Goal: Transaction & Acquisition: Download file/media

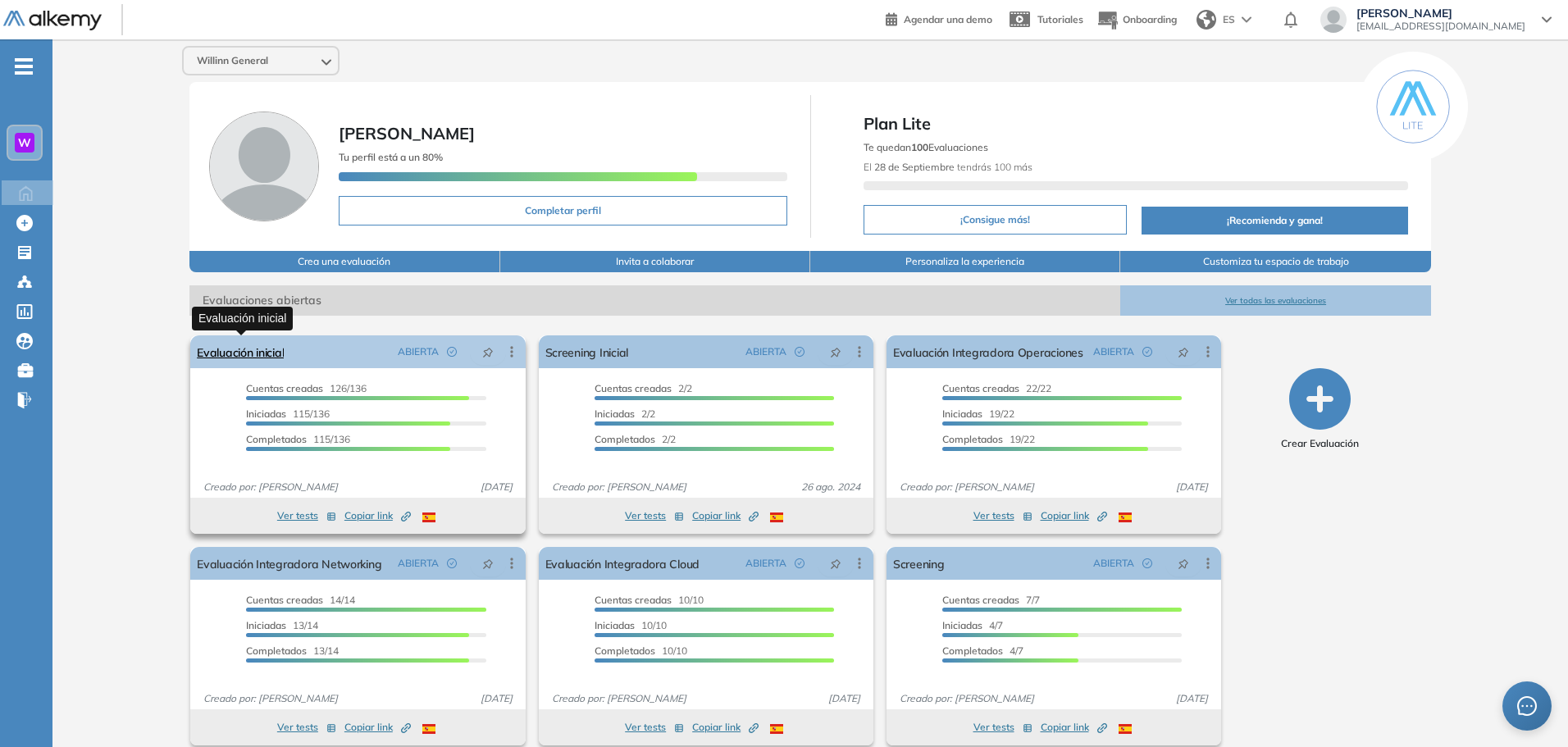
click at [245, 354] on link "Evaluación inicial" at bounding box center [240, 352] width 87 height 33
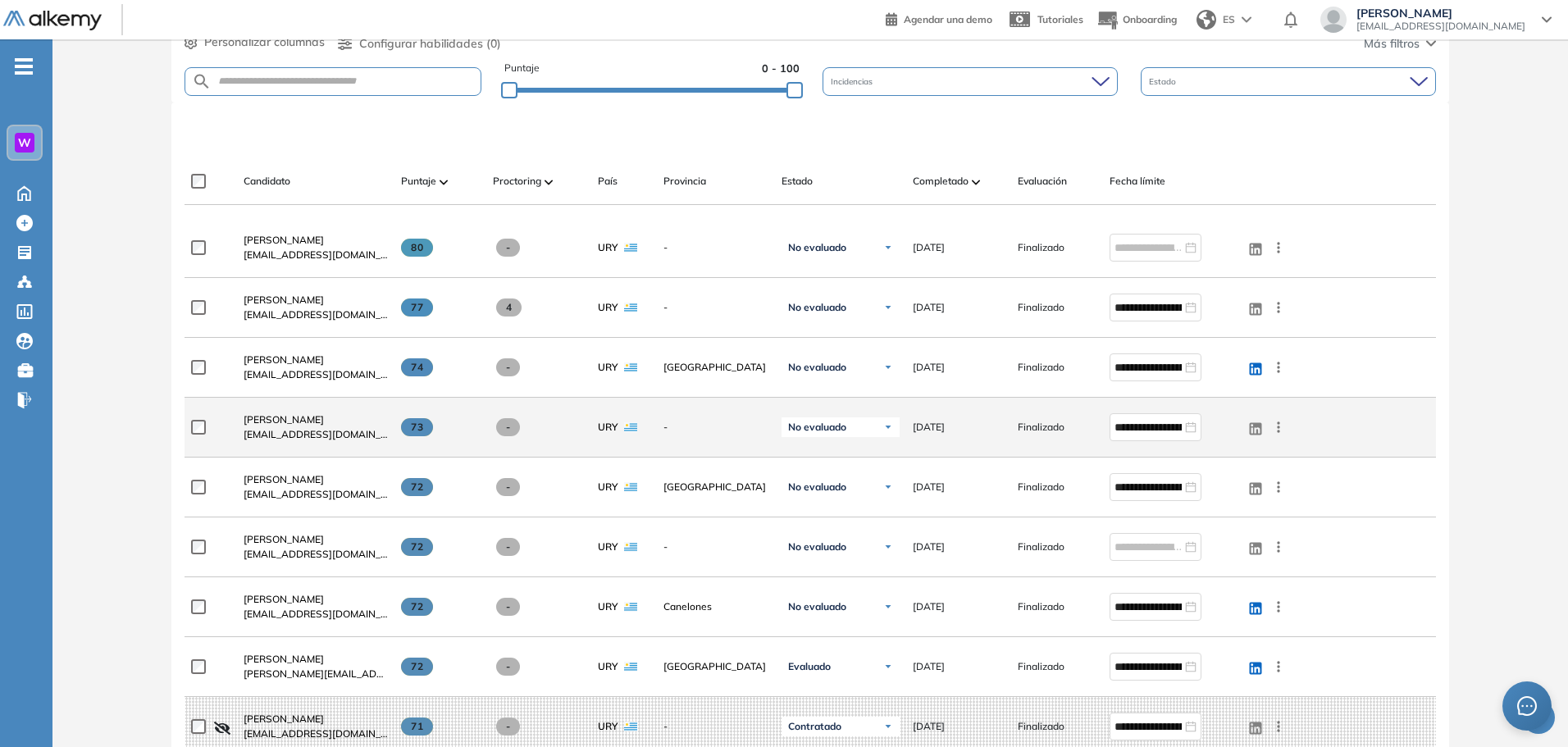
scroll to position [82, 0]
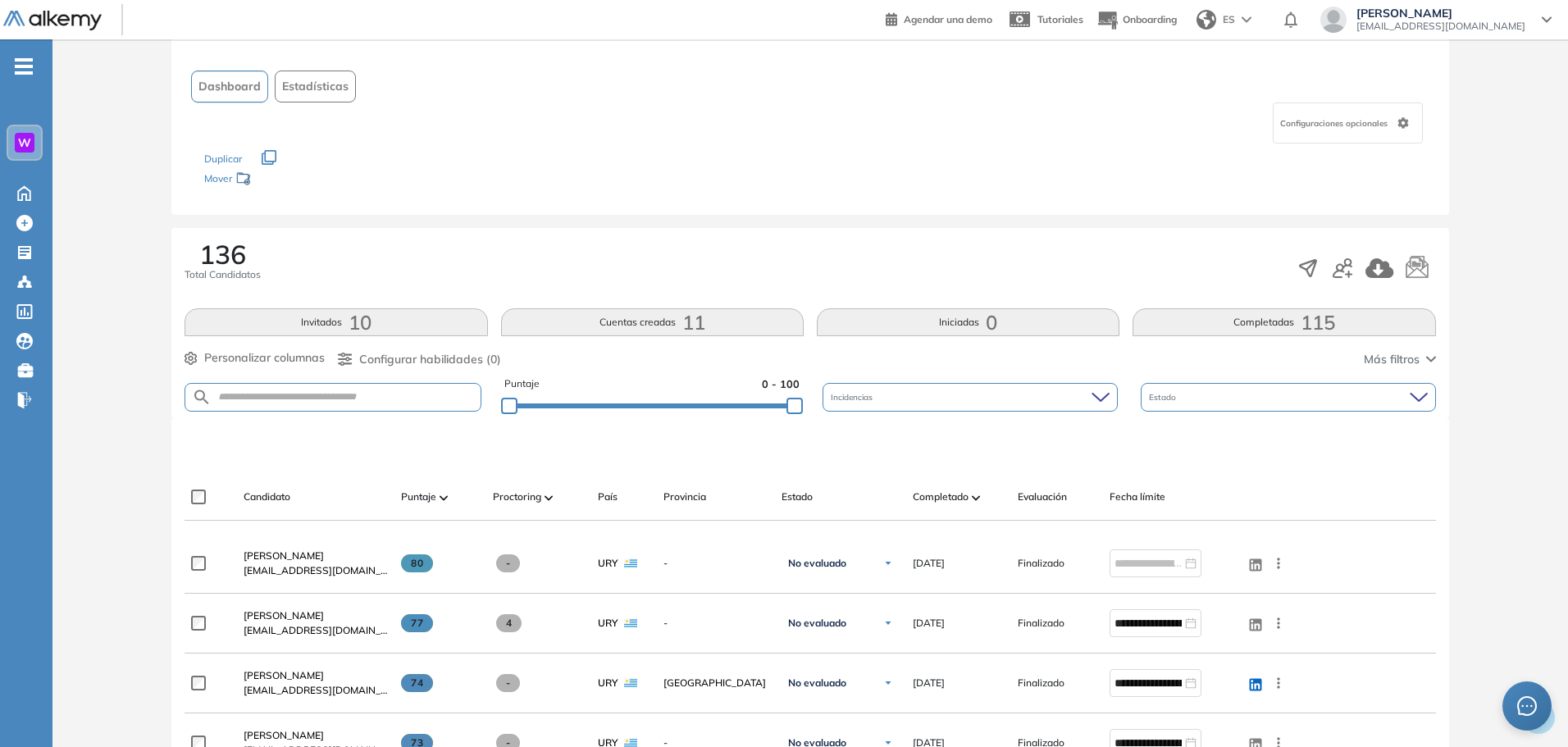
click at [342, 320] on button "Invitados 10" at bounding box center [335, 323] width 303 height 28
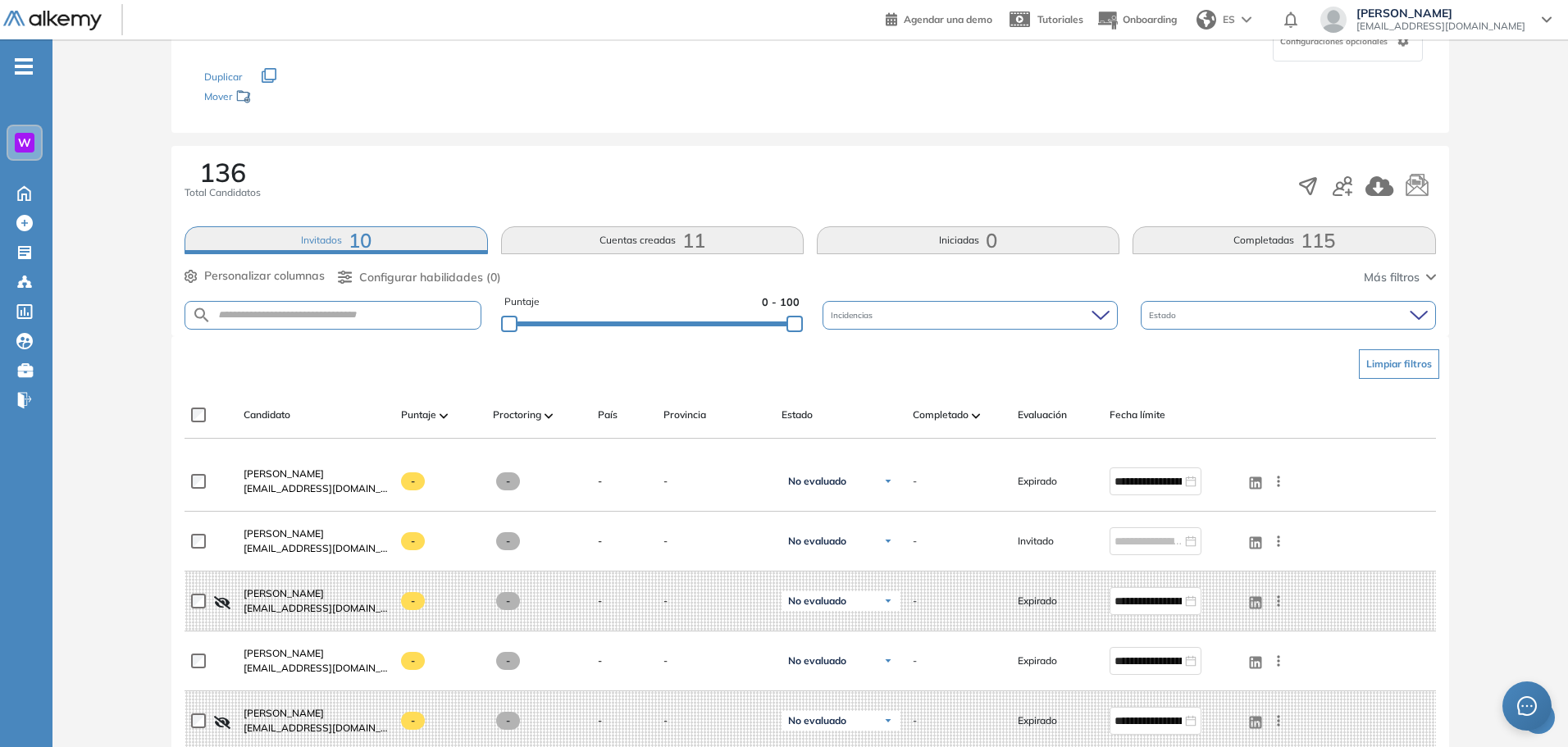
scroll to position [0, 0]
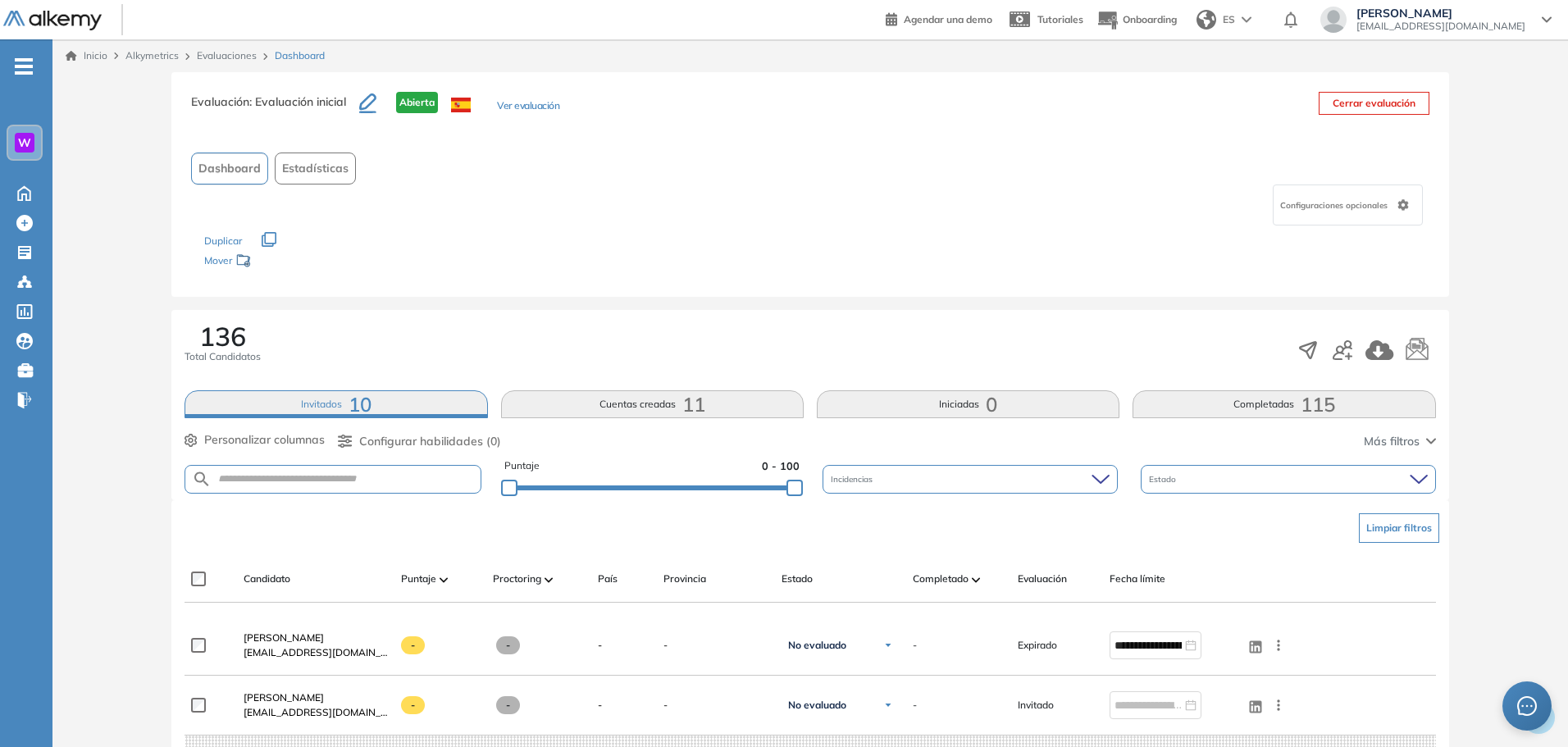
click at [266, 405] on button "Invitados 10" at bounding box center [335, 404] width 303 height 28
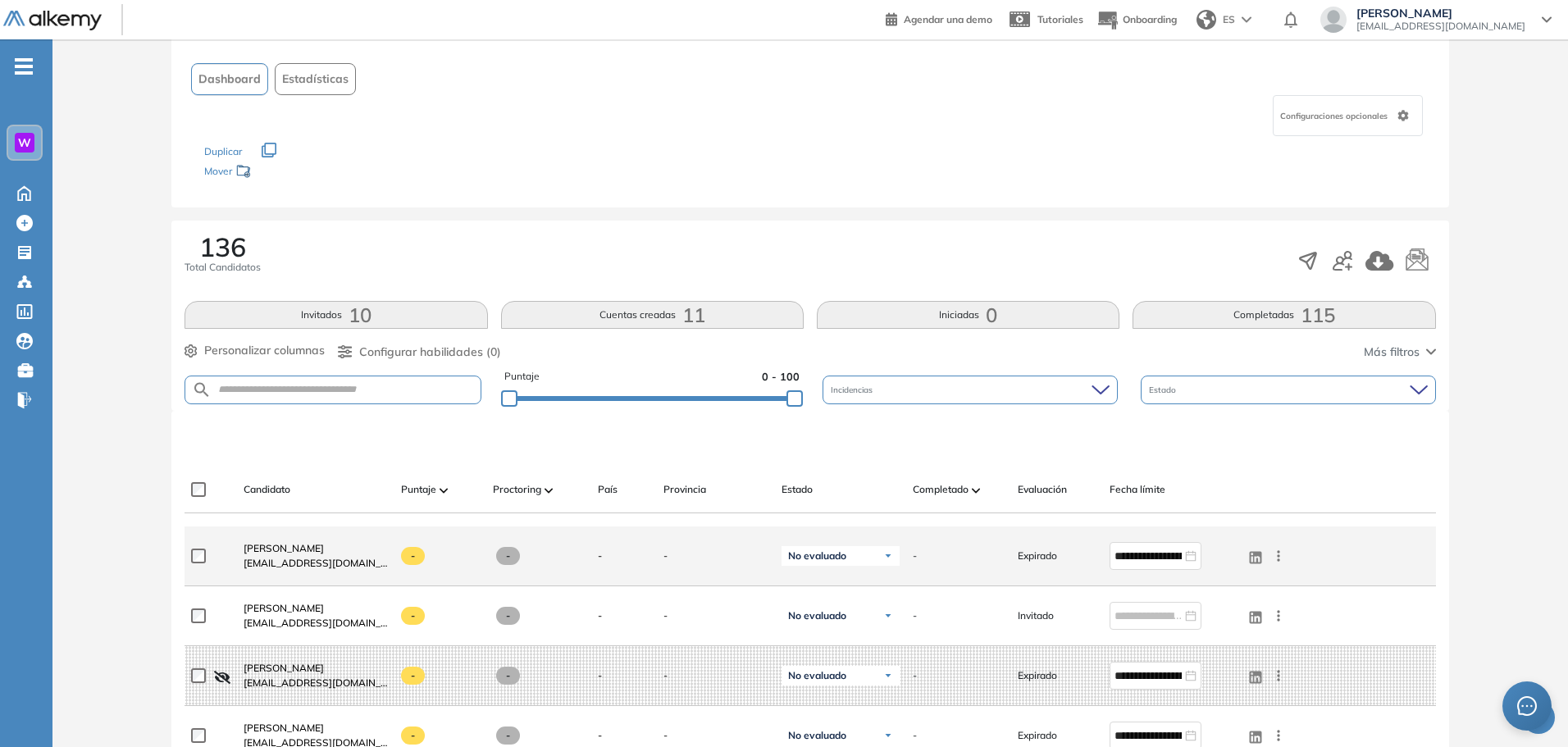
scroll to position [82, 0]
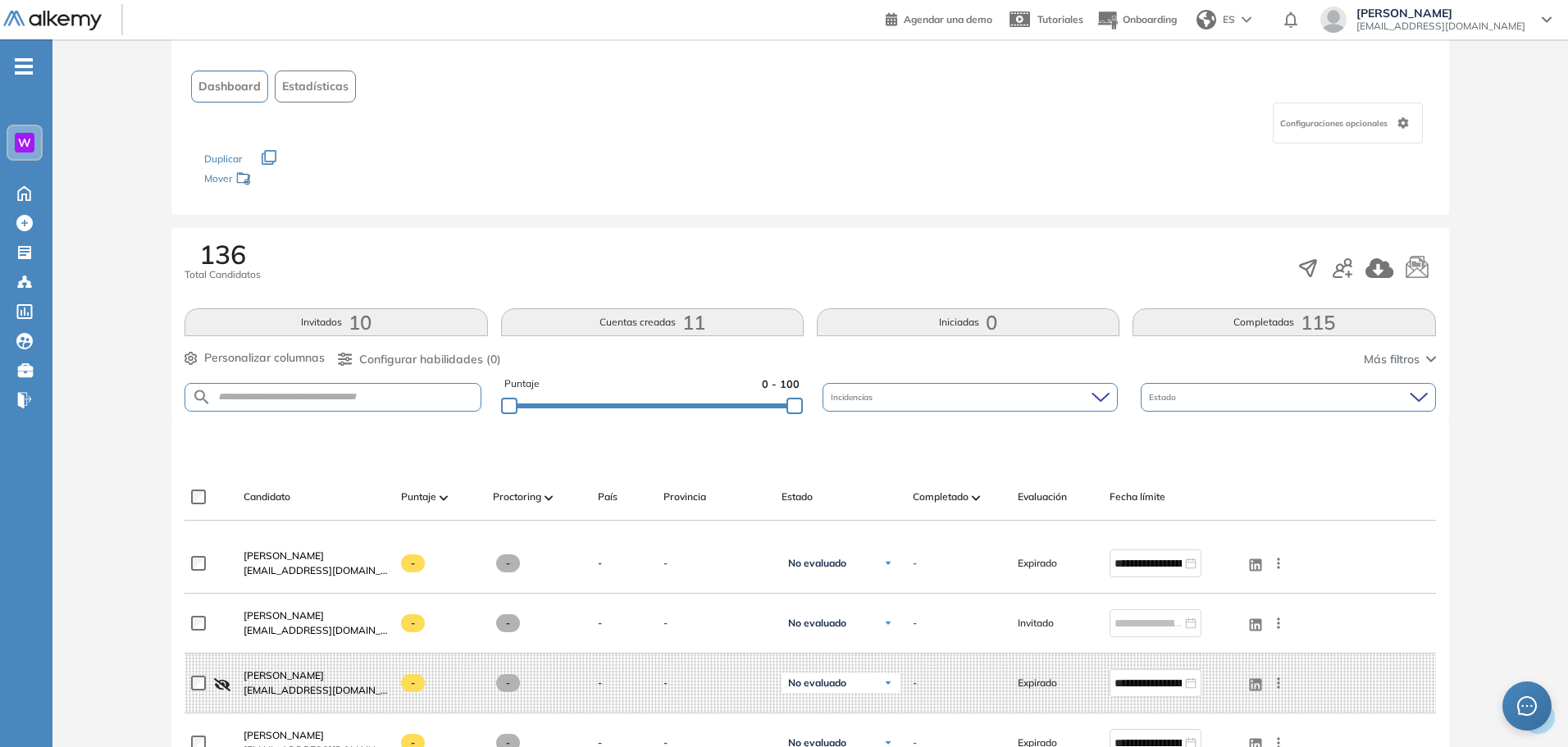
click at [417, 333] on button "Invitados 10" at bounding box center [335, 323] width 303 height 28
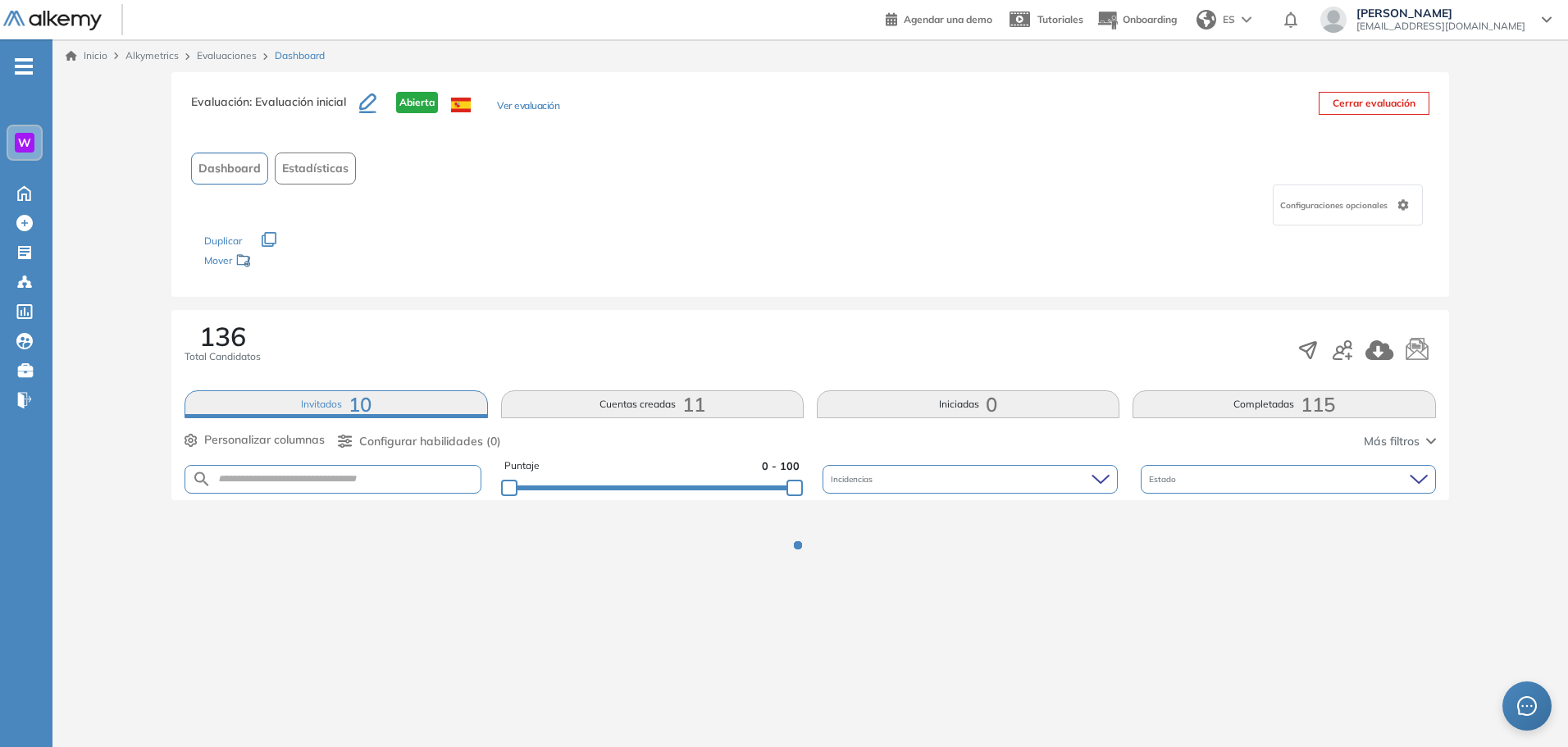
scroll to position [0, 0]
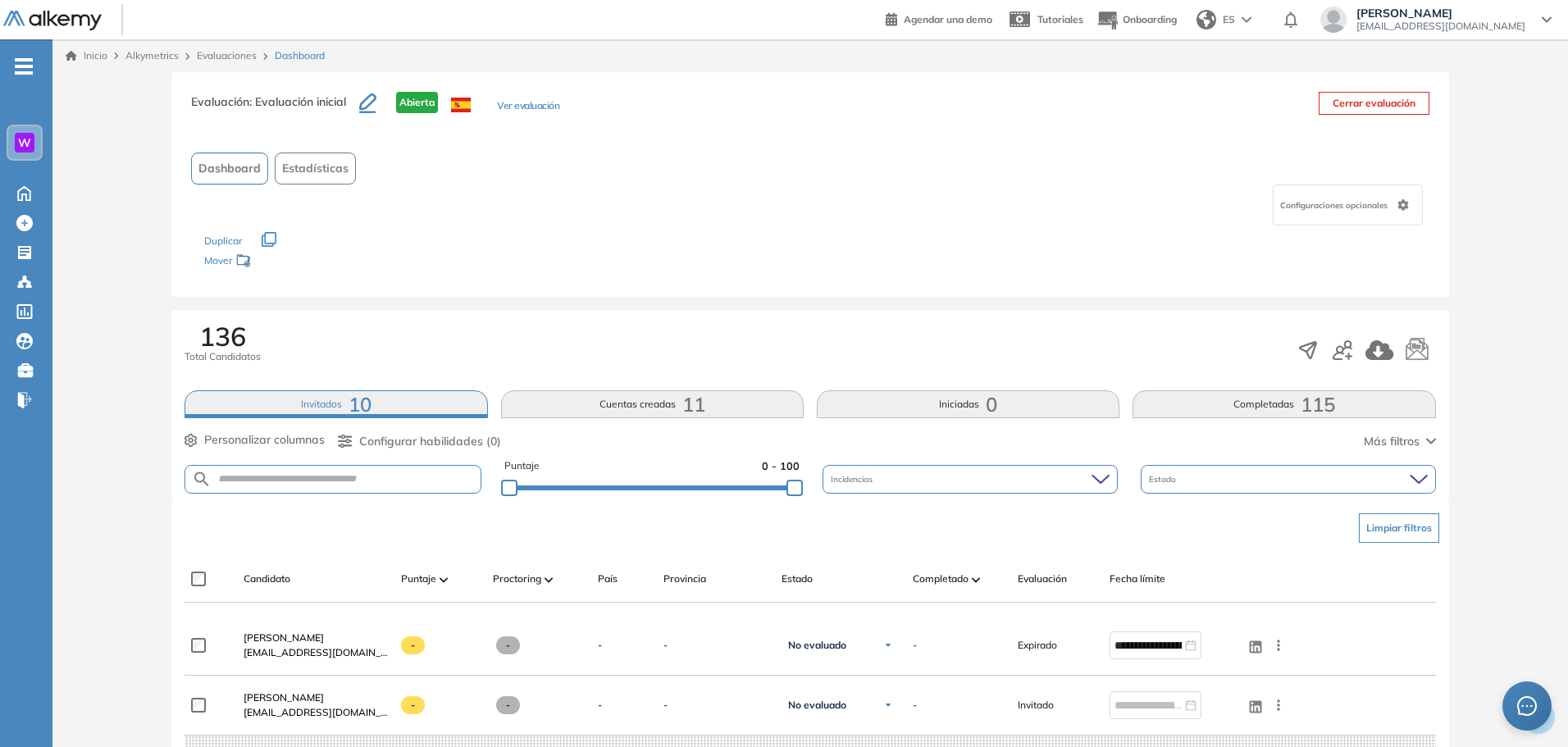
click at [1251, 401] on button "Completadas 115" at bounding box center [1283, 404] width 303 height 28
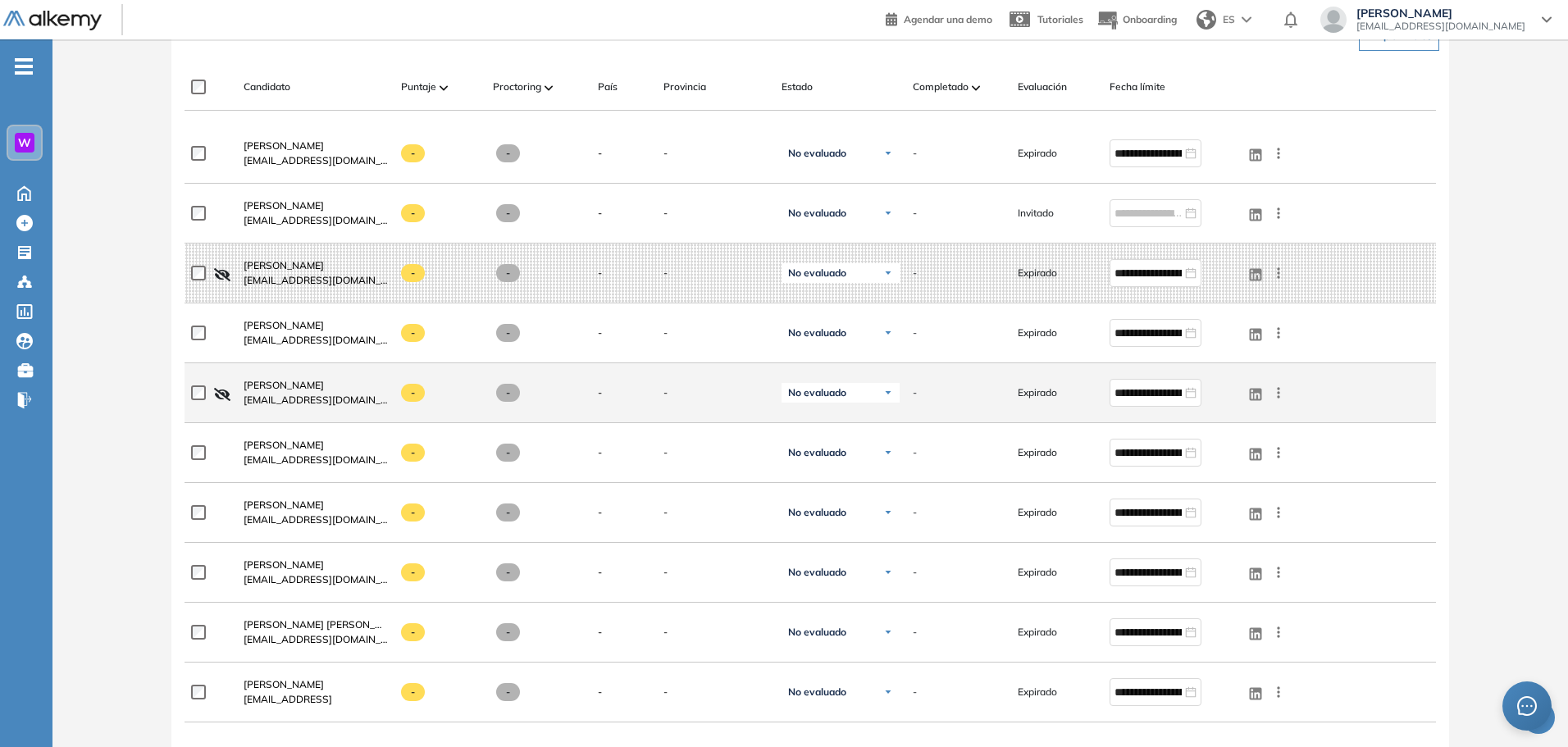
scroll to position [247, 0]
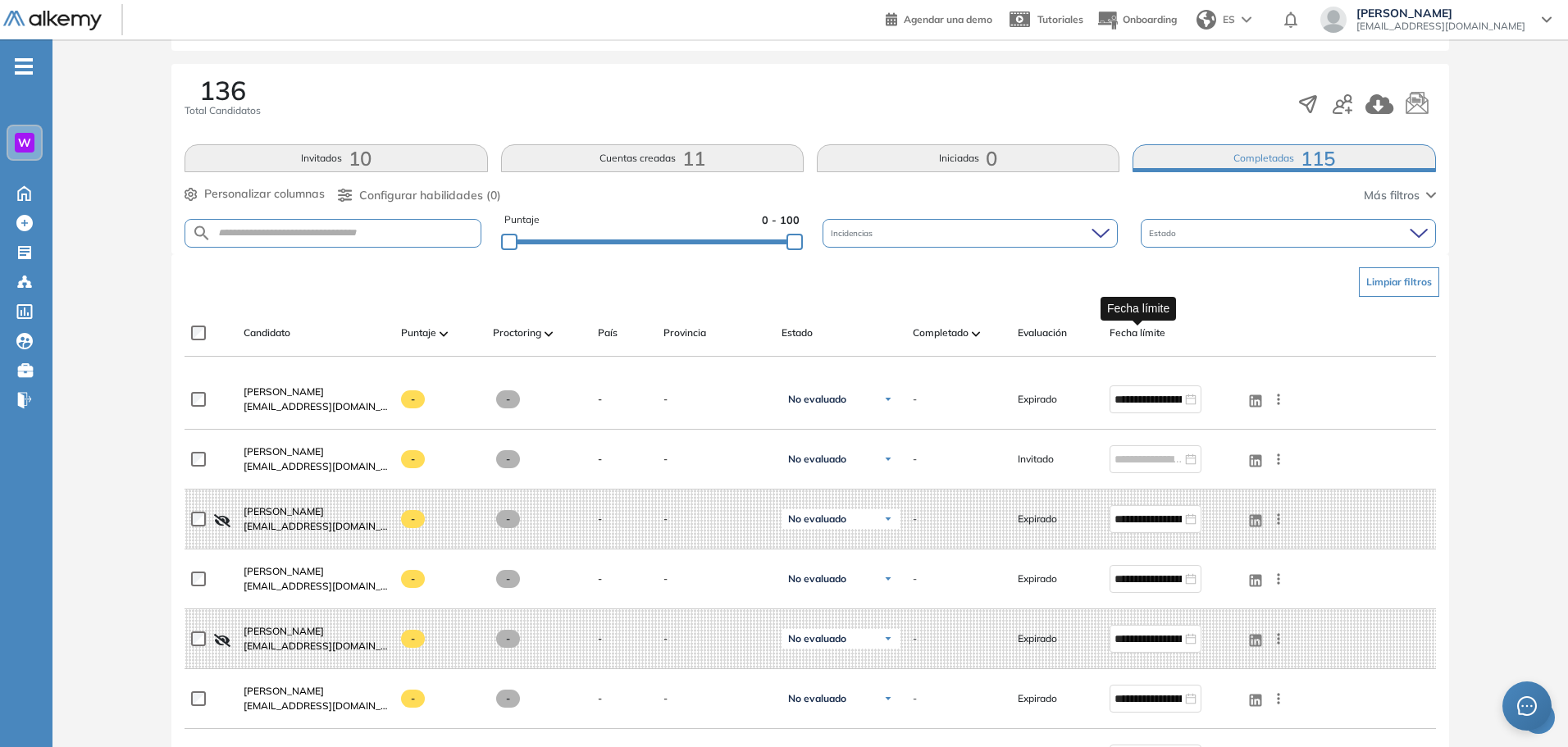
click at [1130, 334] on span "Fecha límite" at bounding box center [1137, 333] width 56 height 15
click at [1375, 241] on div "Estado" at bounding box center [1288, 233] width 295 height 29
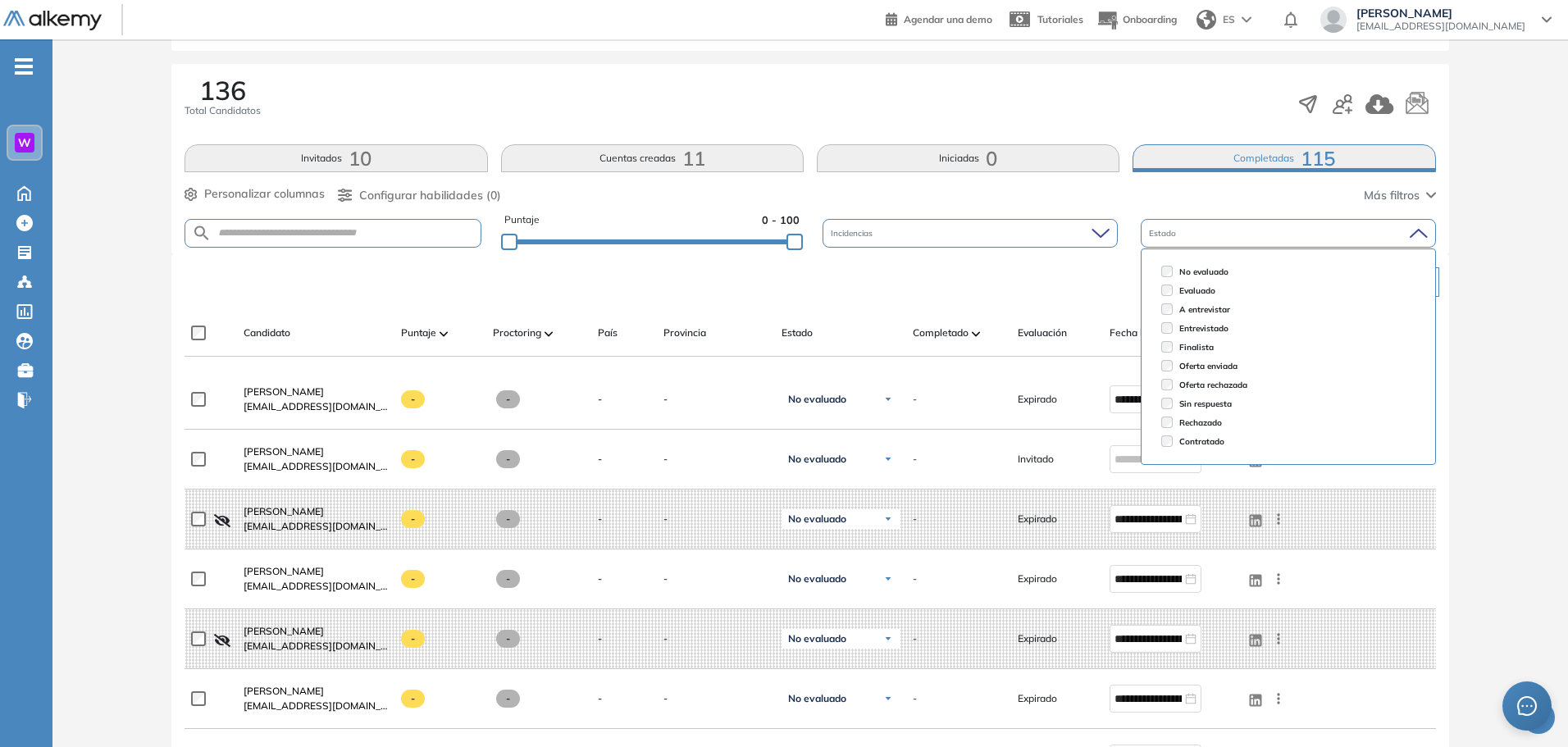
click at [1059, 230] on div "Incidencias" at bounding box center [970, 233] width 295 height 29
click at [694, 211] on div "136 Total Candidatos Invitados 10 Cuentas creadas 11 Iniciadas 0 Completadas 11…" at bounding box center [810, 159] width 1277 height 190
click at [20, 146] on span "W" at bounding box center [25, 143] width 13 height 13
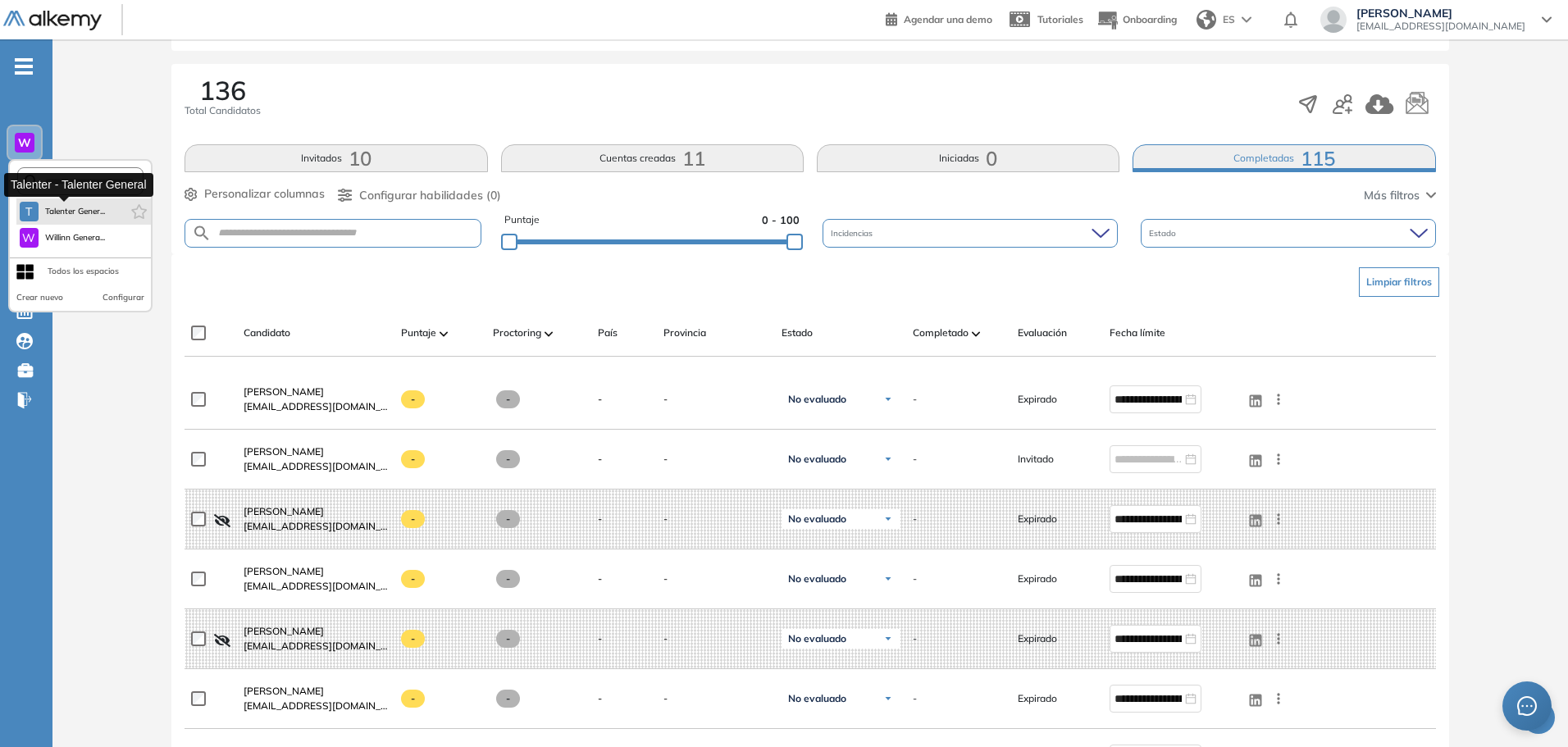
click at [71, 210] on span "Talenter Gener..." at bounding box center [75, 212] width 61 height 13
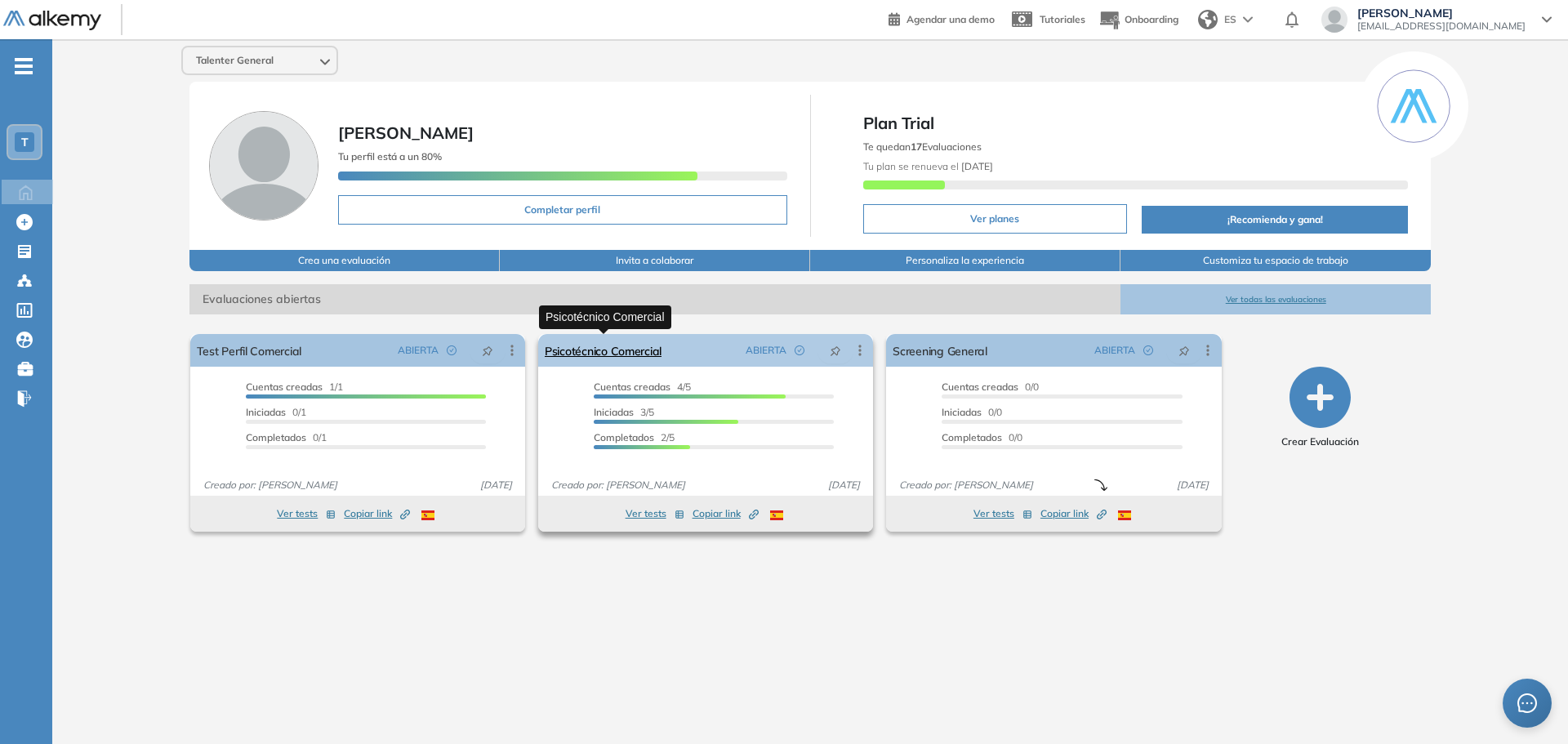
click at [624, 358] on link "Psicotécnico Comercial" at bounding box center [602, 351] width 116 height 33
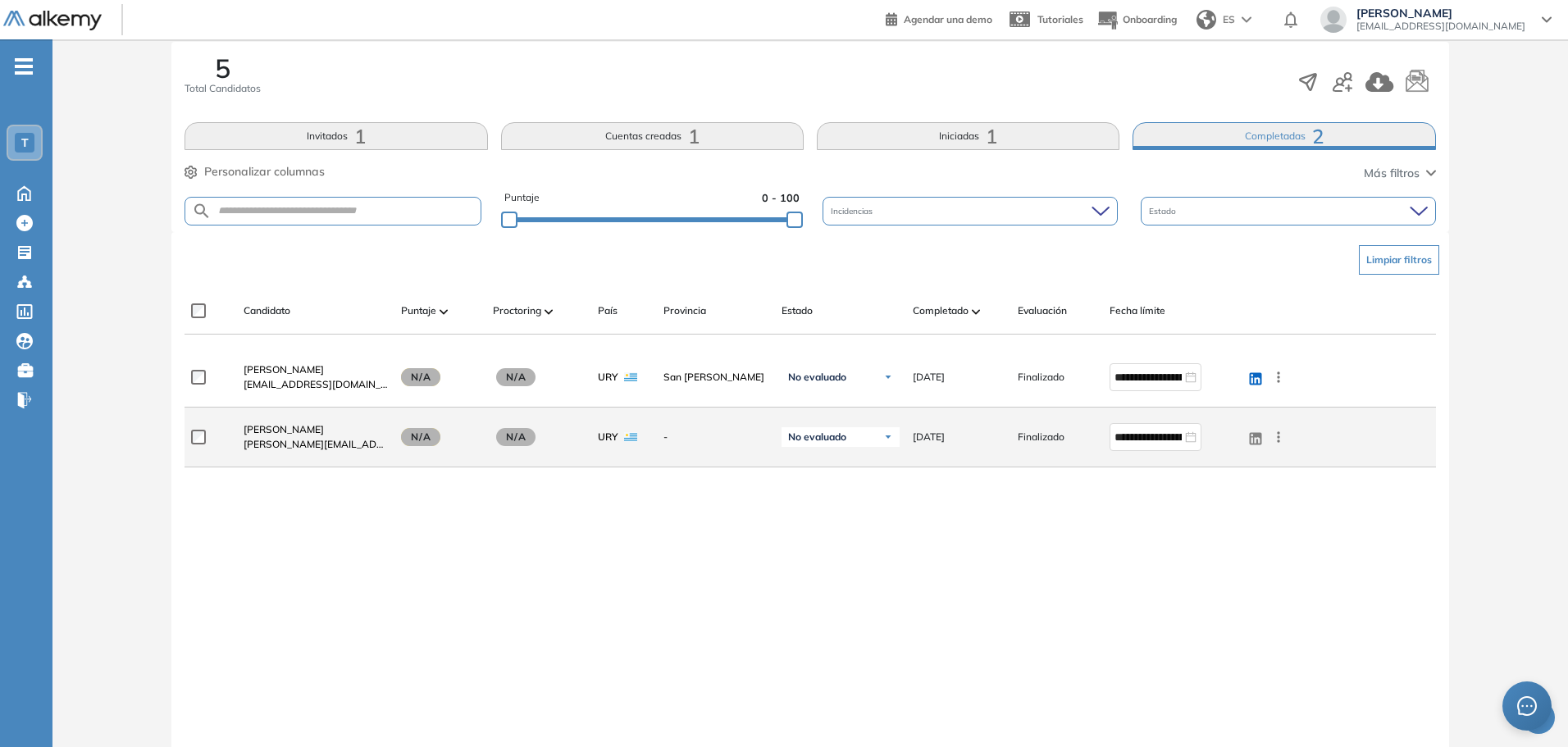
scroll to position [310, 0]
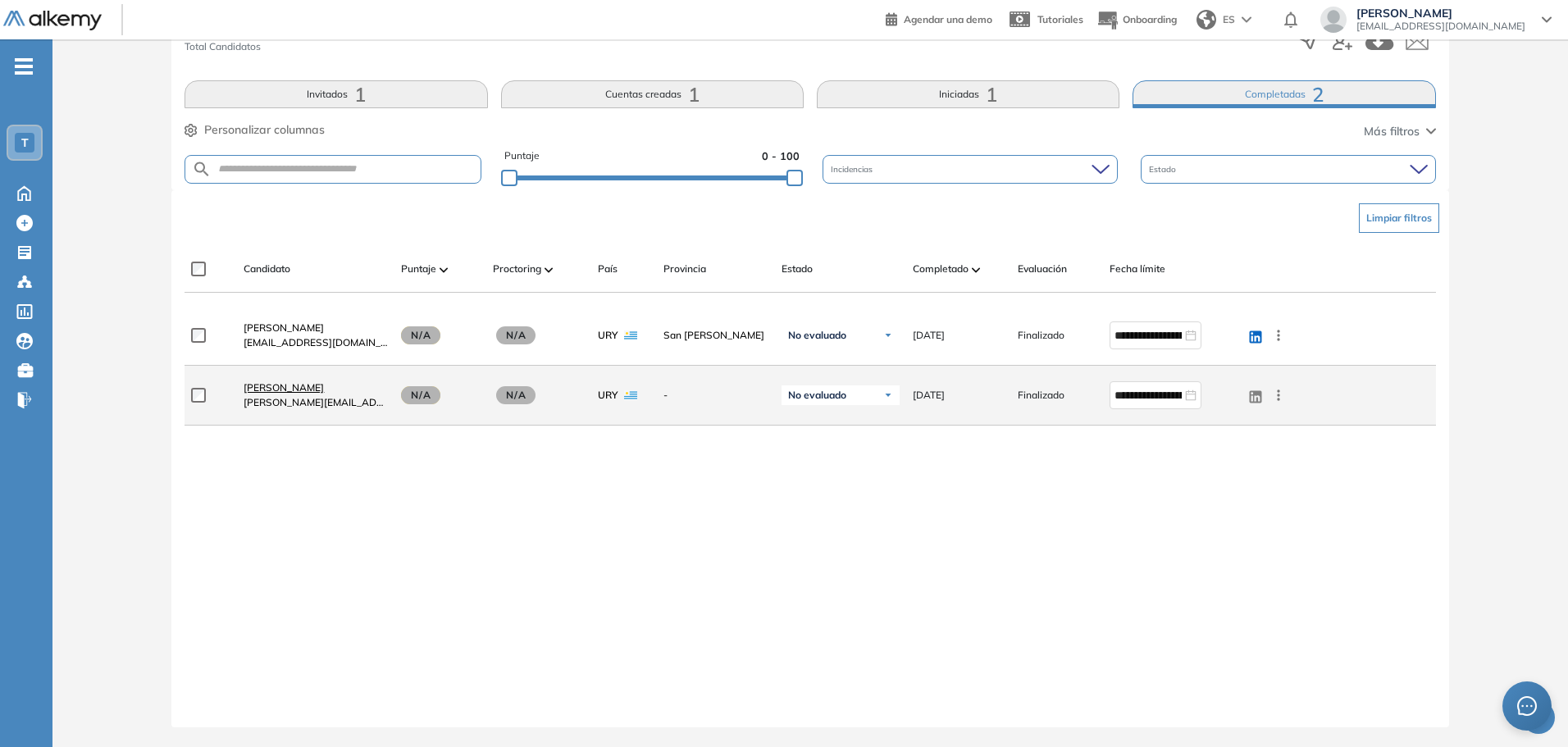
click at [304, 387] on span "[PERSON_NAME]" at bounding box center [284, 388] width 80 height 12
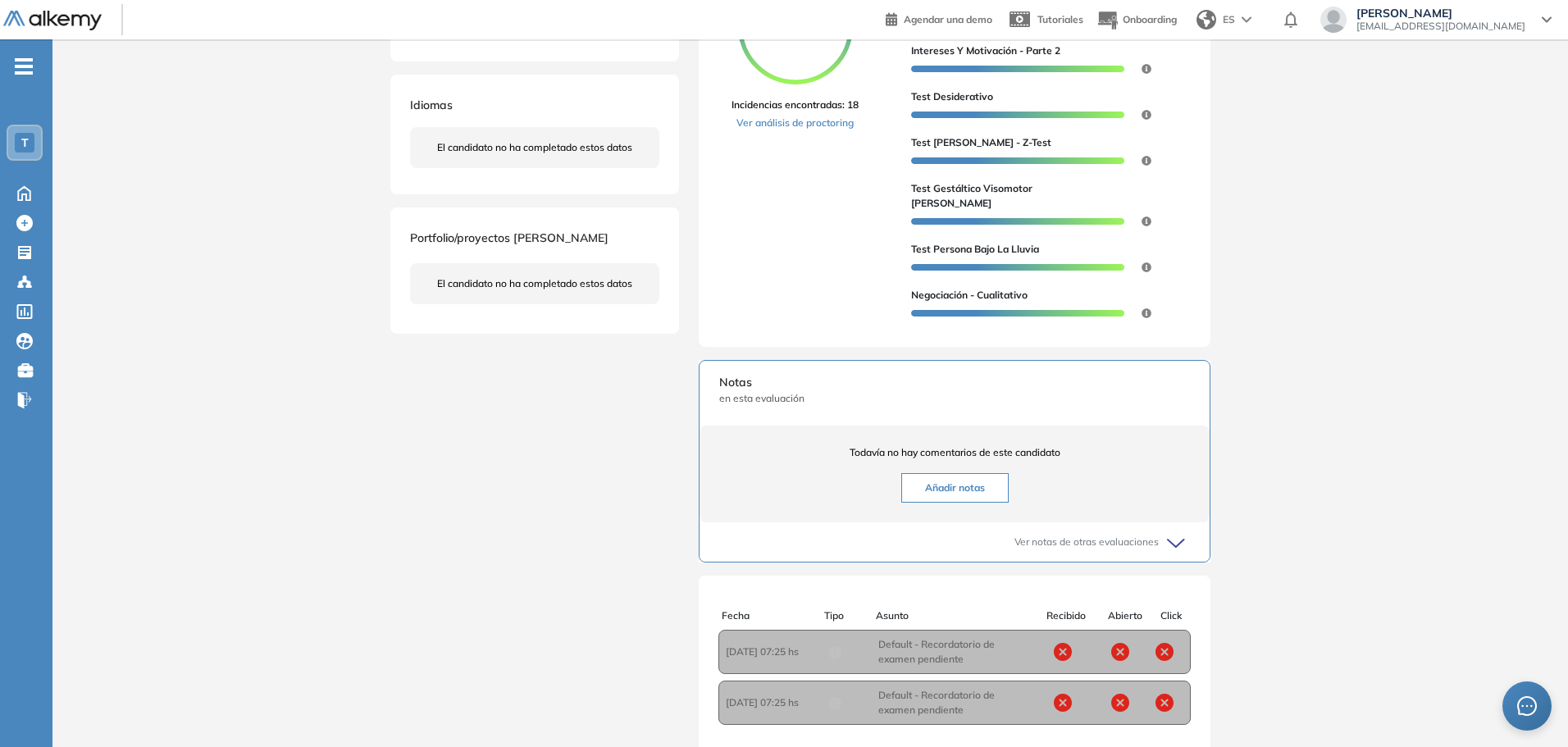
scroll to position [82, 0]
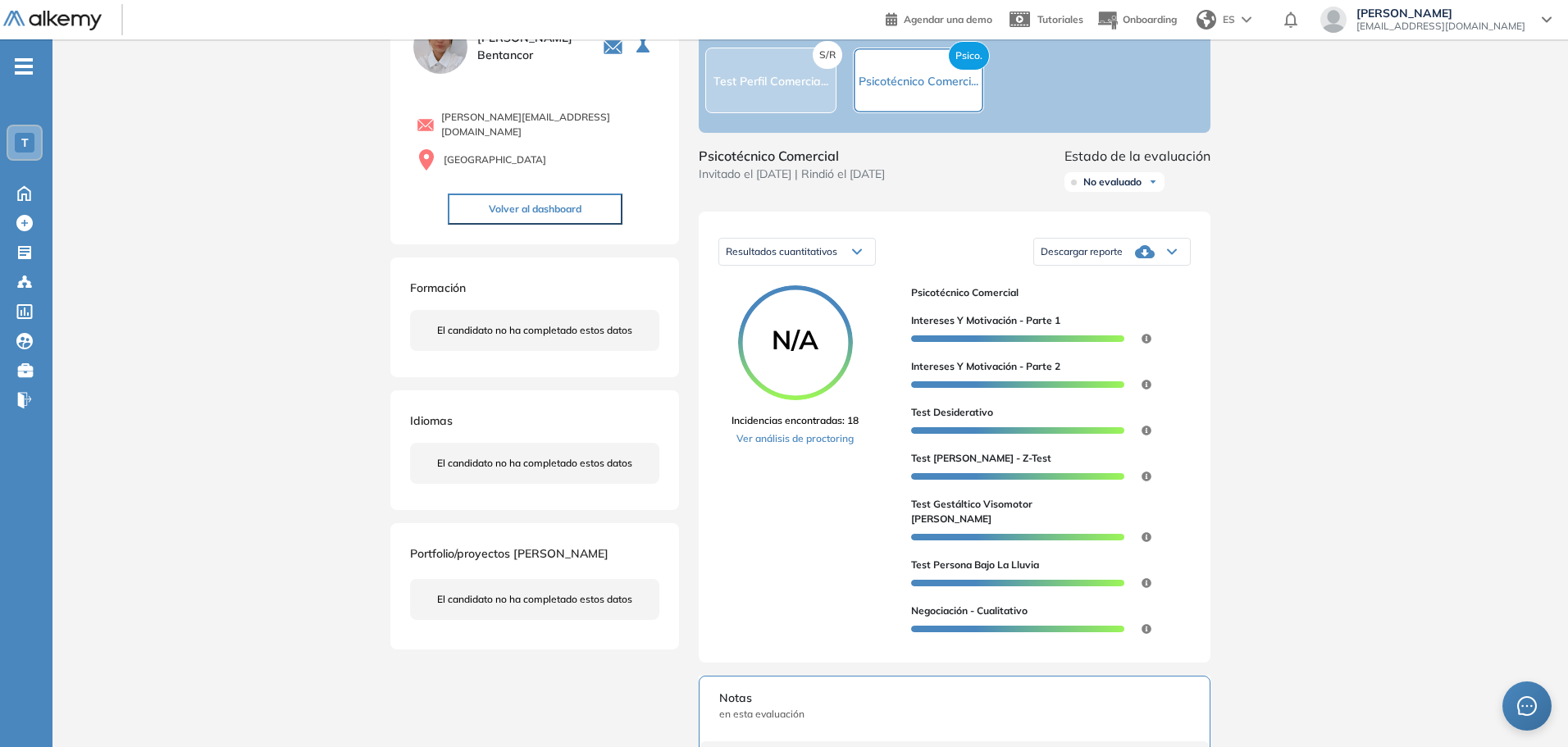
click at [1083, 258] on span "Descargar reporte" at bounding box center [1081, 252] width 82 height 13
click at [1098, 298] on li "Descargar informe completo" at bounding box center [1102, 290] width 121 height 17
